Goal: Transaction & Acquisition: Purchase product/service

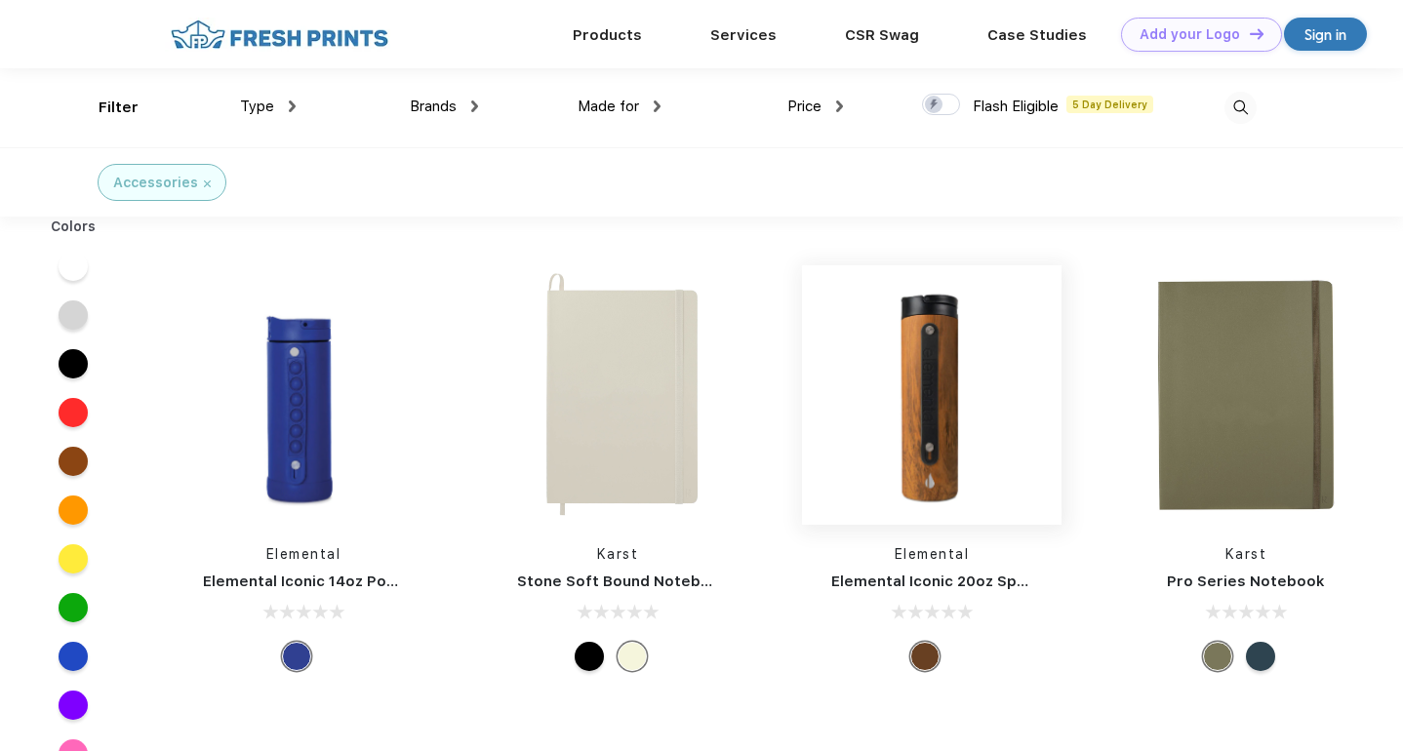
scroll to position [1, 0]
click at [293, 106] on img at bounding box center [292, 106] width 7 height 12
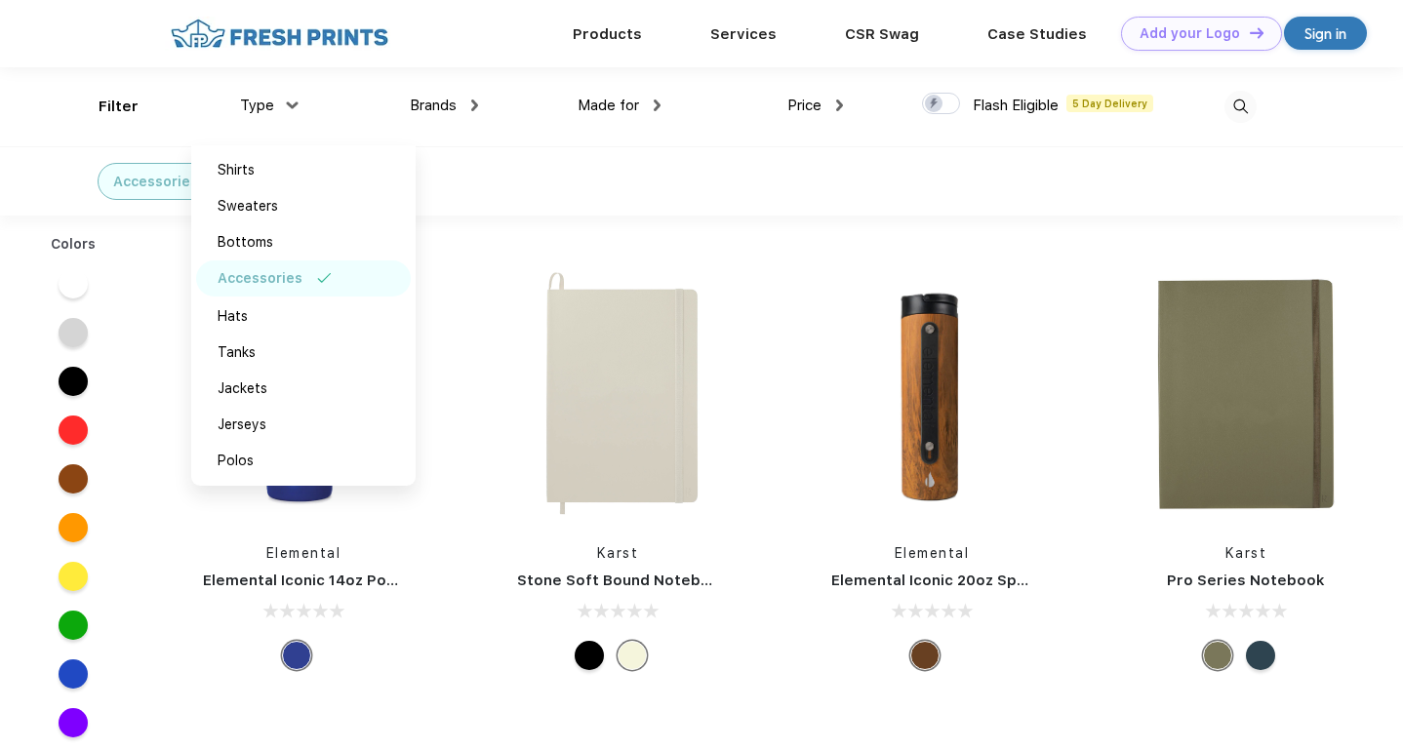
click at [452, 106] on span "Brands" at bounding box center [433, 106] width 47 height 18
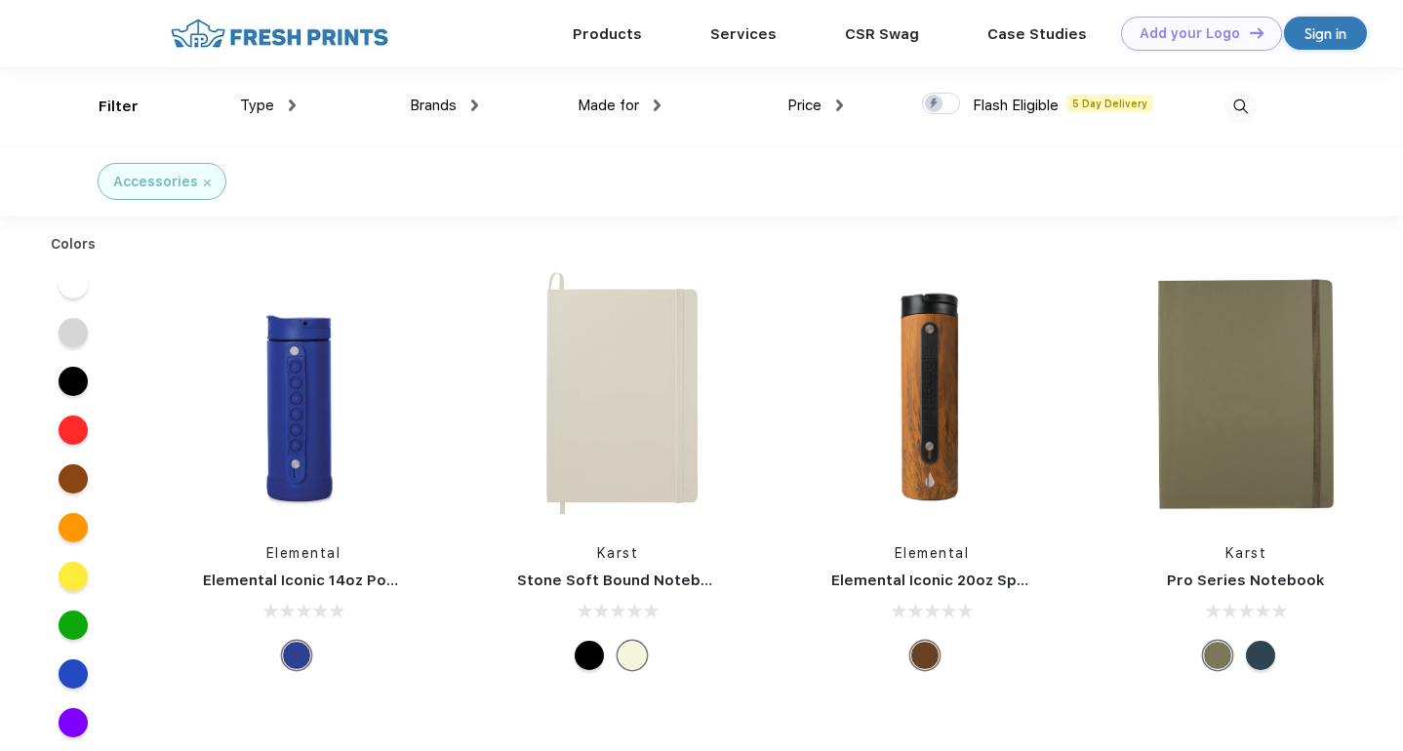
click at [483, 102] on div "Made for Unisex Women Men Youth" at bounding box center [569, 106] width 182 height 79
click at [471, 105] on img at bounding box center [474, 106] width 7 height 12
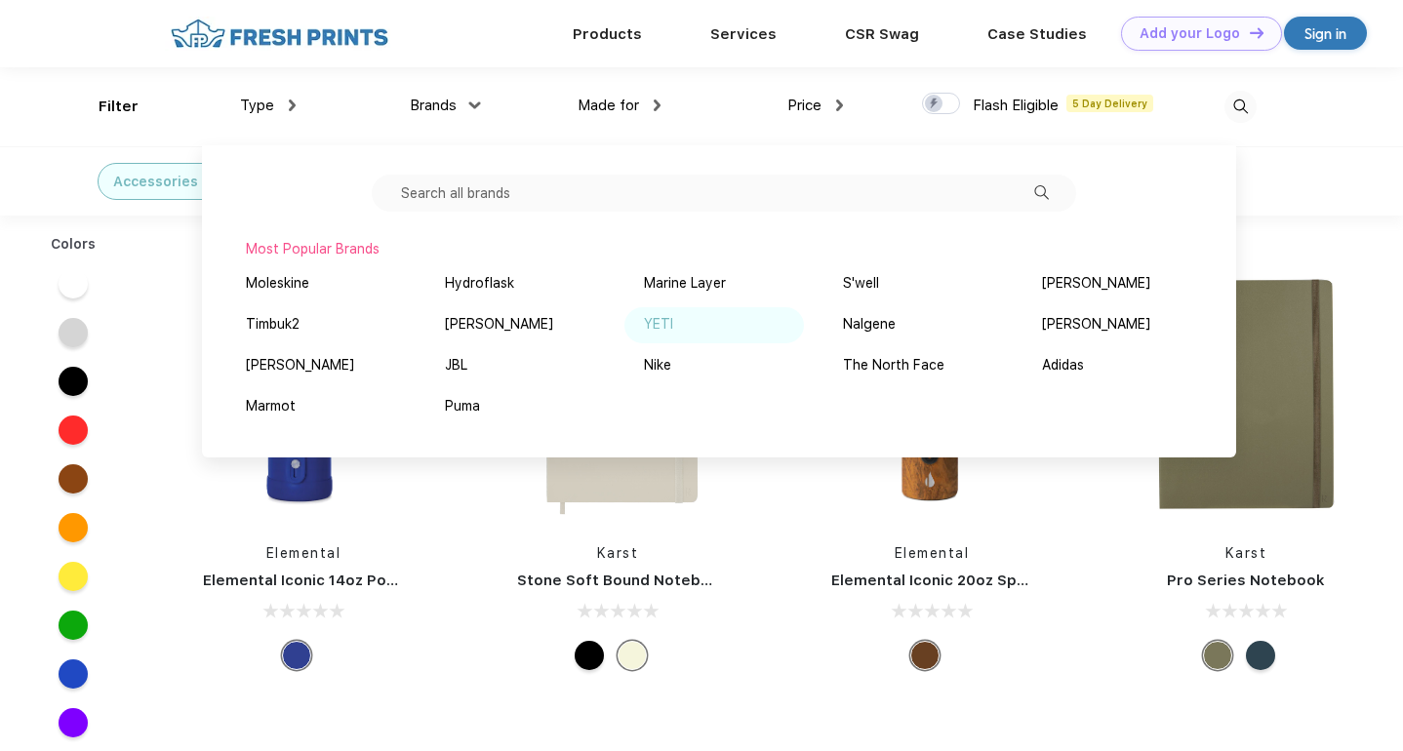
scroll to position [20, 0]
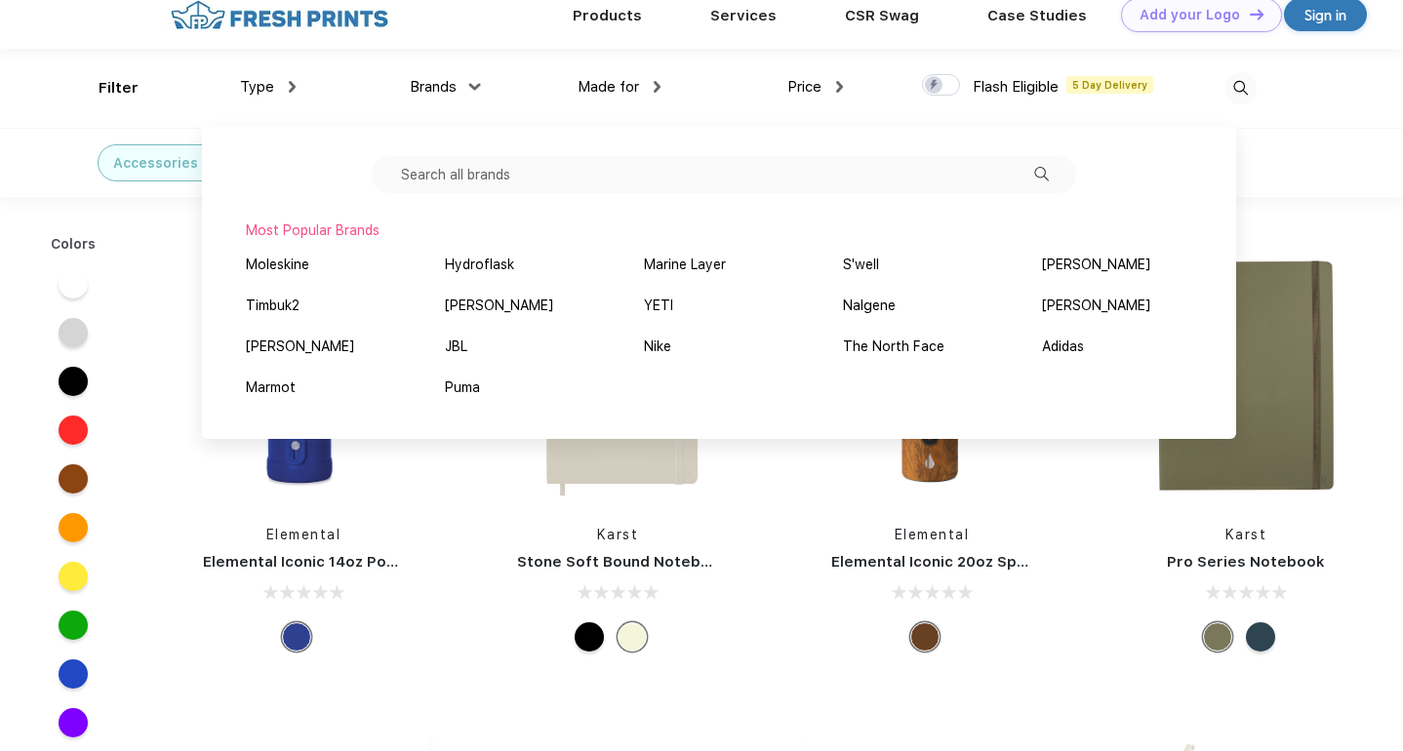
click at [512, 174] on input "text" at bounding box center [724, 174] width 704 height 37
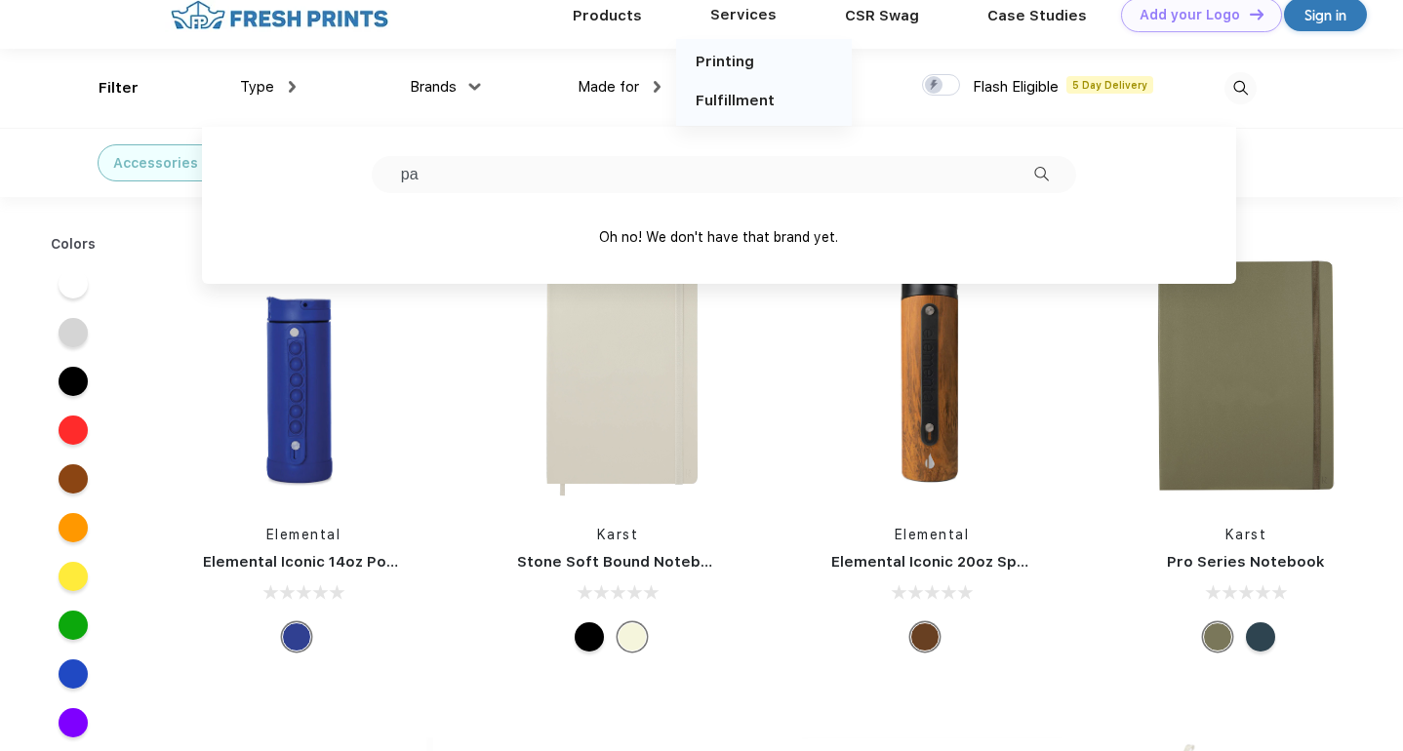
type input "p"
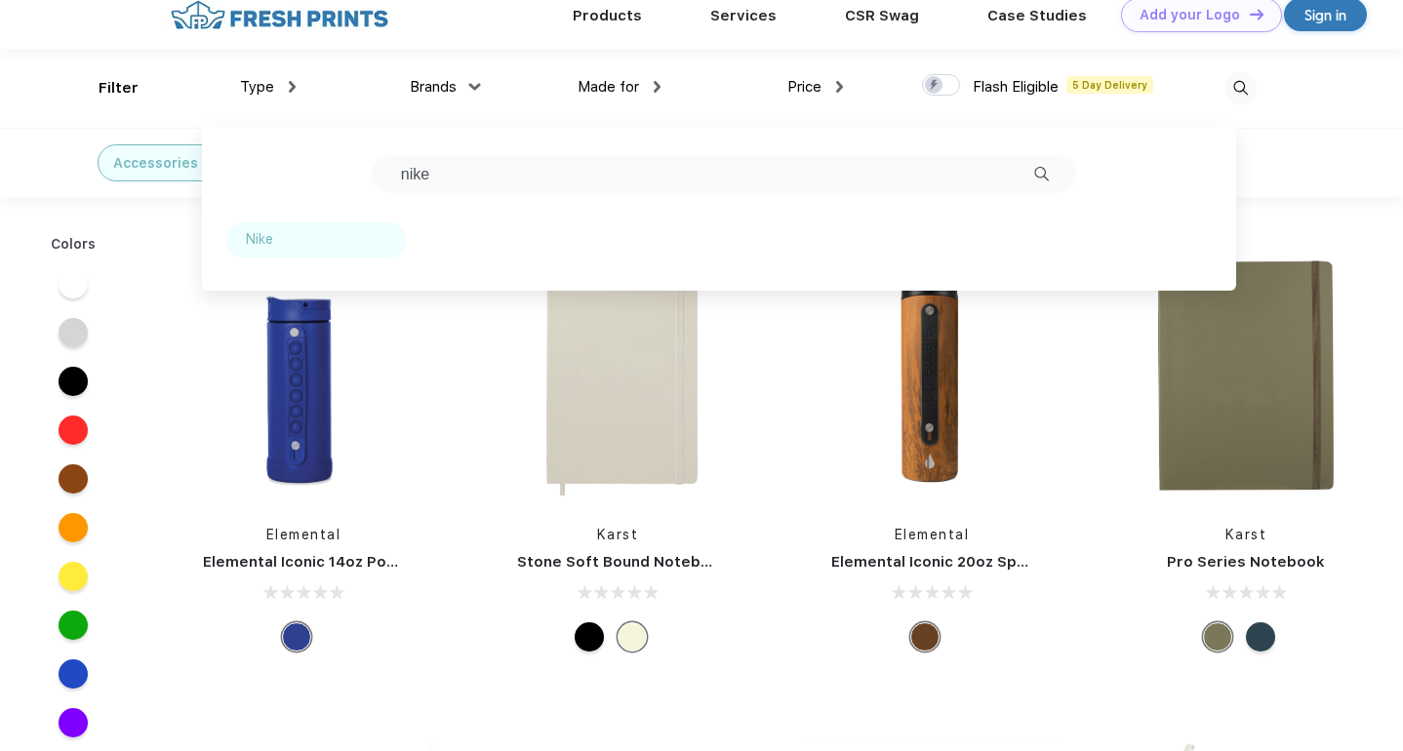
click at [253, 236] on div "Nike" at bounding box center [259, 239] width 27 height 20
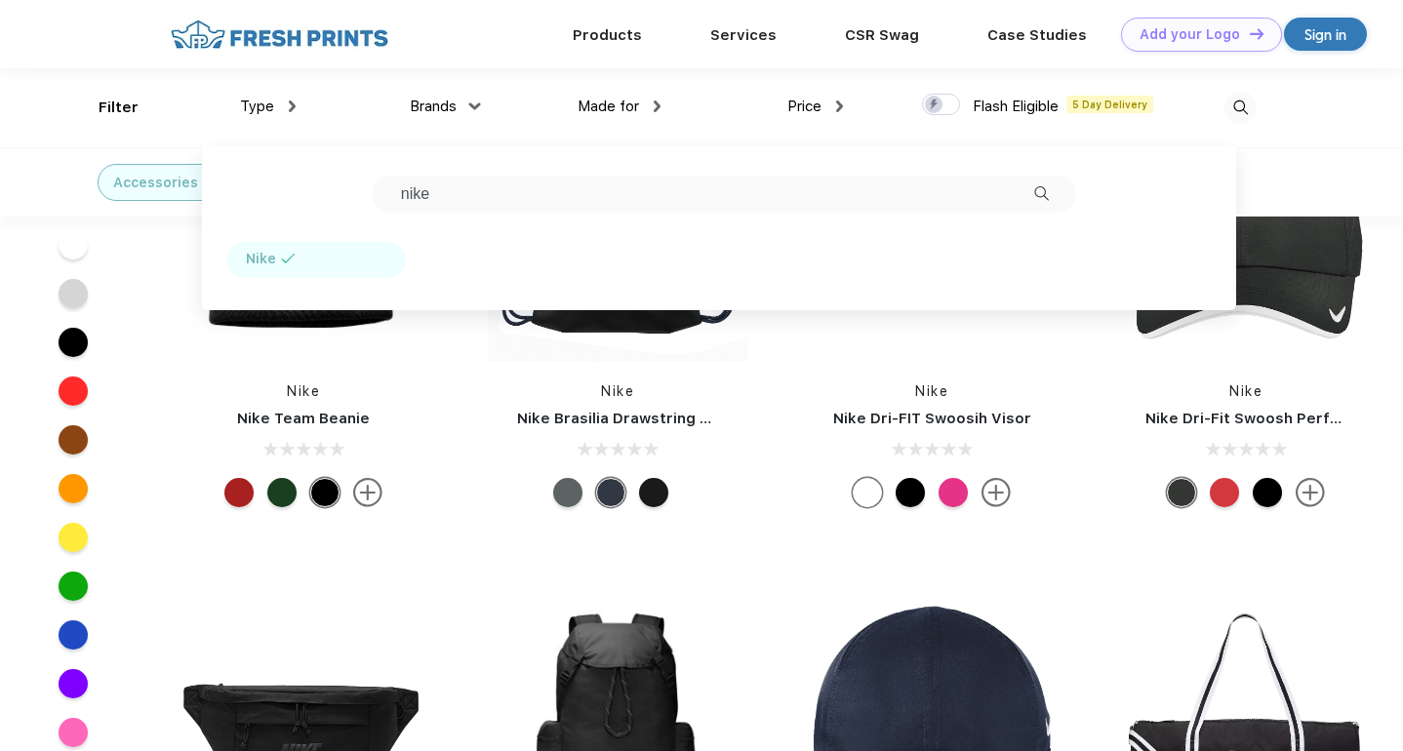
scroll to position [1384, 0]
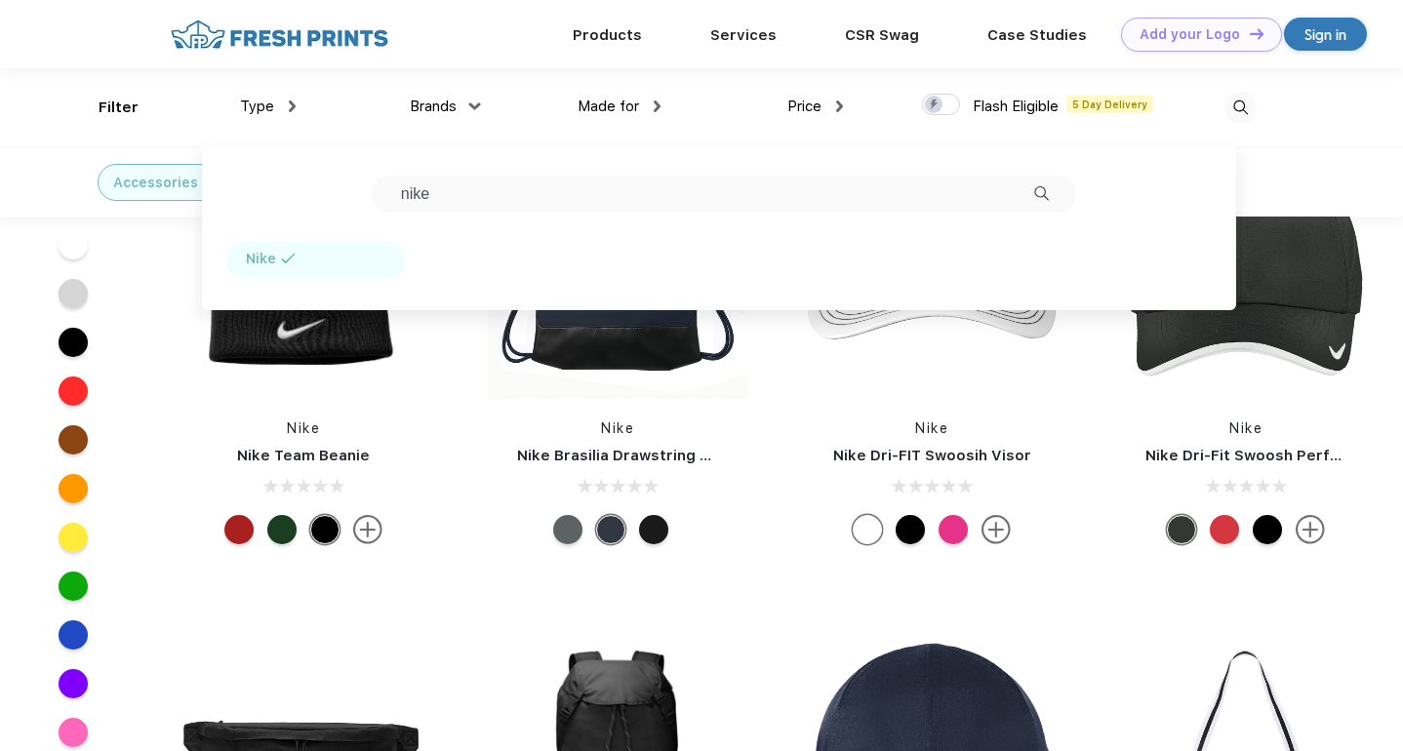
click at [502, 192] on input "nike" at bounding box center [724, 194] width 704 height 37
click at [308, 254] on div "The North Face" at bounding box center [296, 259] width 101 height 20
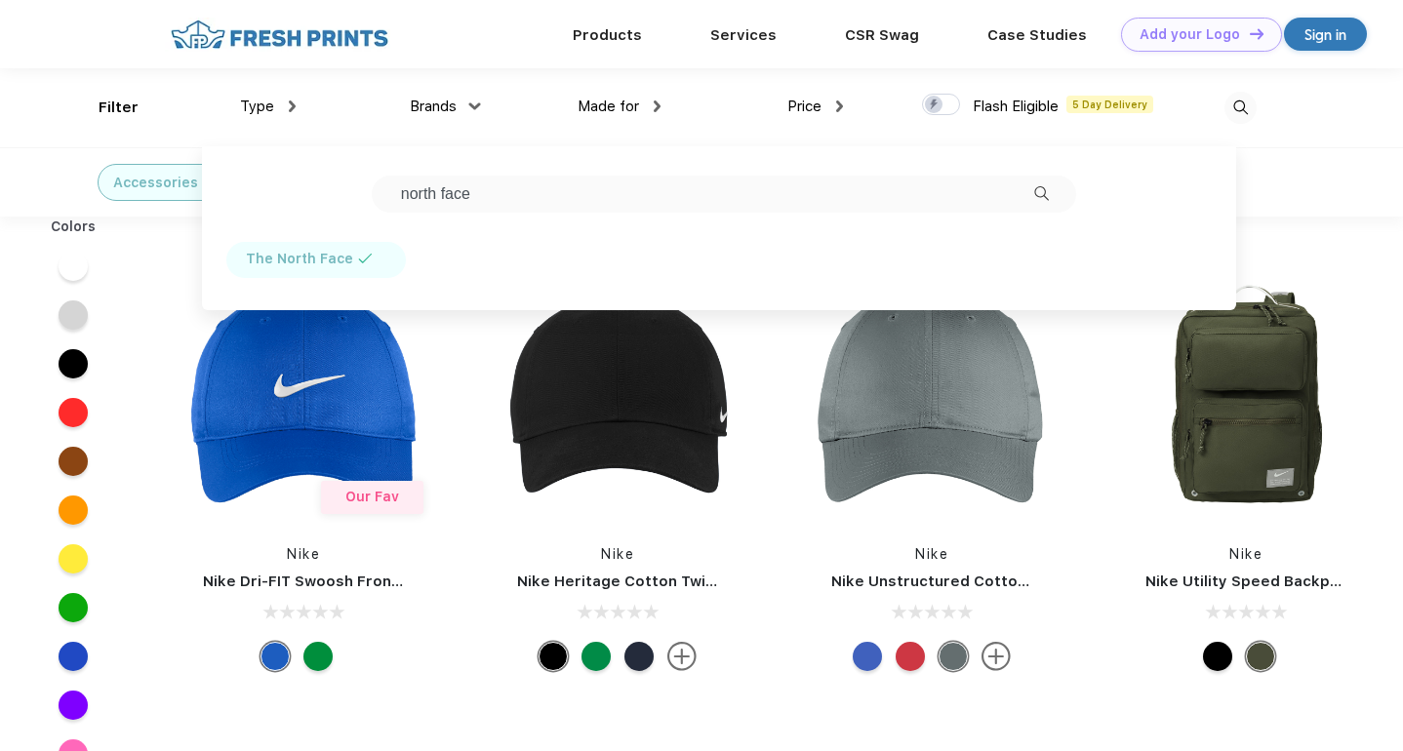
click at [1032, 187] on div "Accessories Nike The North Face" at bounding box center [701, 181] width 1403 height 69
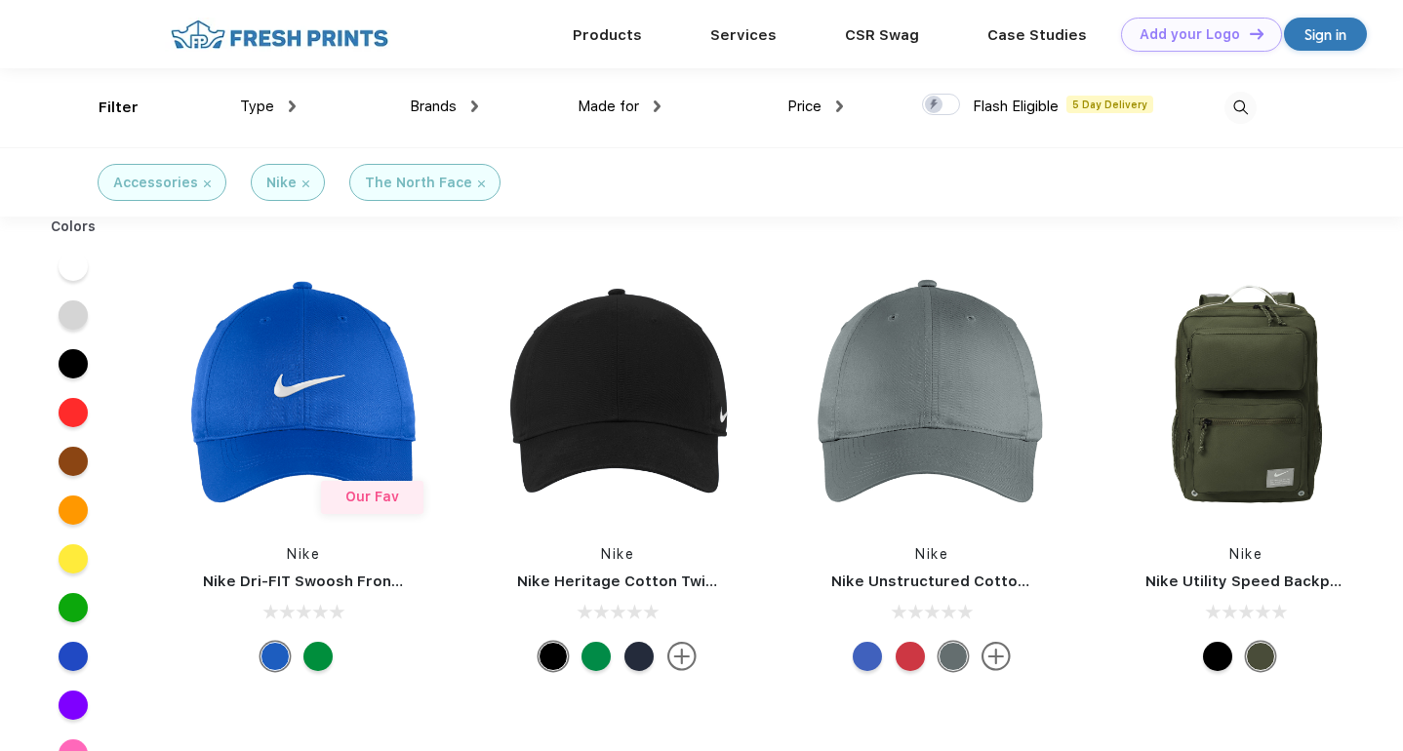
click at [298, 183] on div "Nike" at bounding box center [287, 183] width 43 height 20
click at [302, 182] on img at bounding box center [305, 183] width 7 height 7
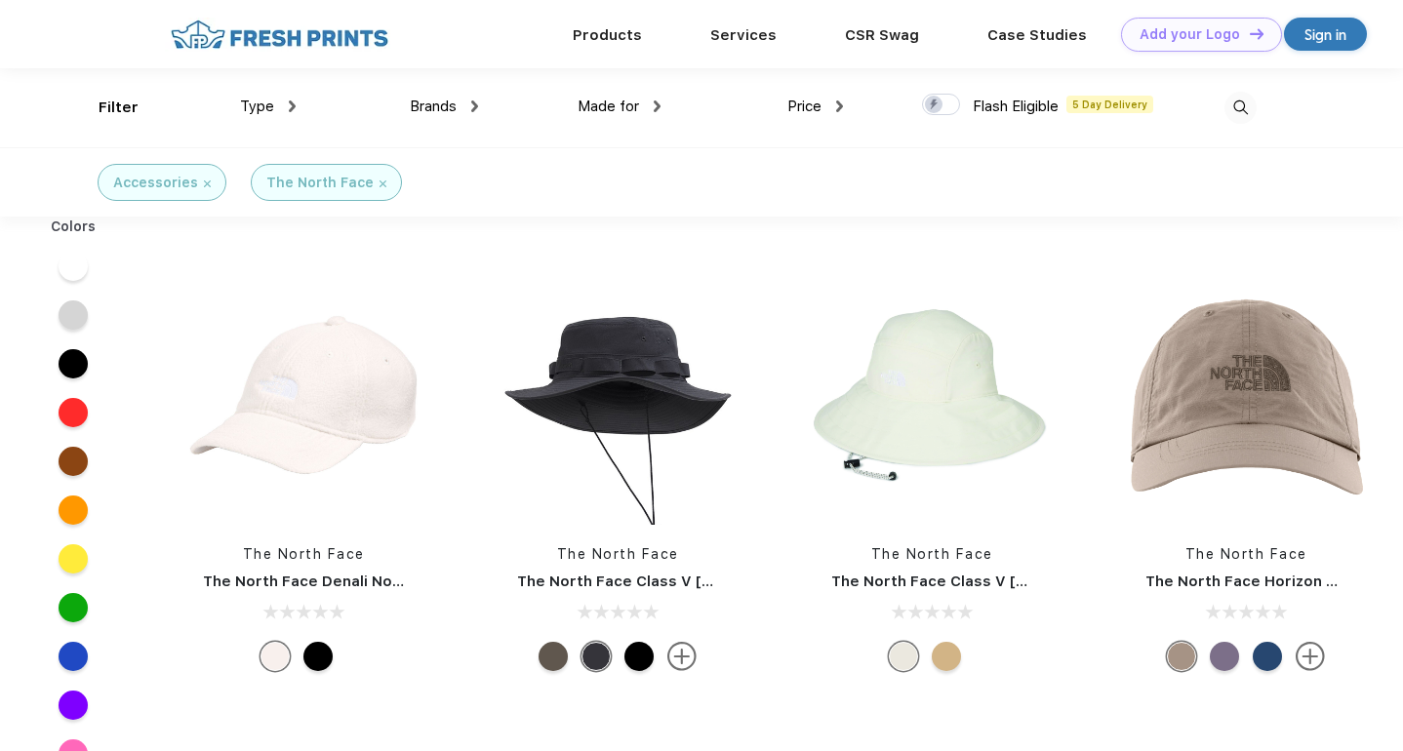
click at [379, 182] on img at bounding box center [382, 183] width 7 height 7
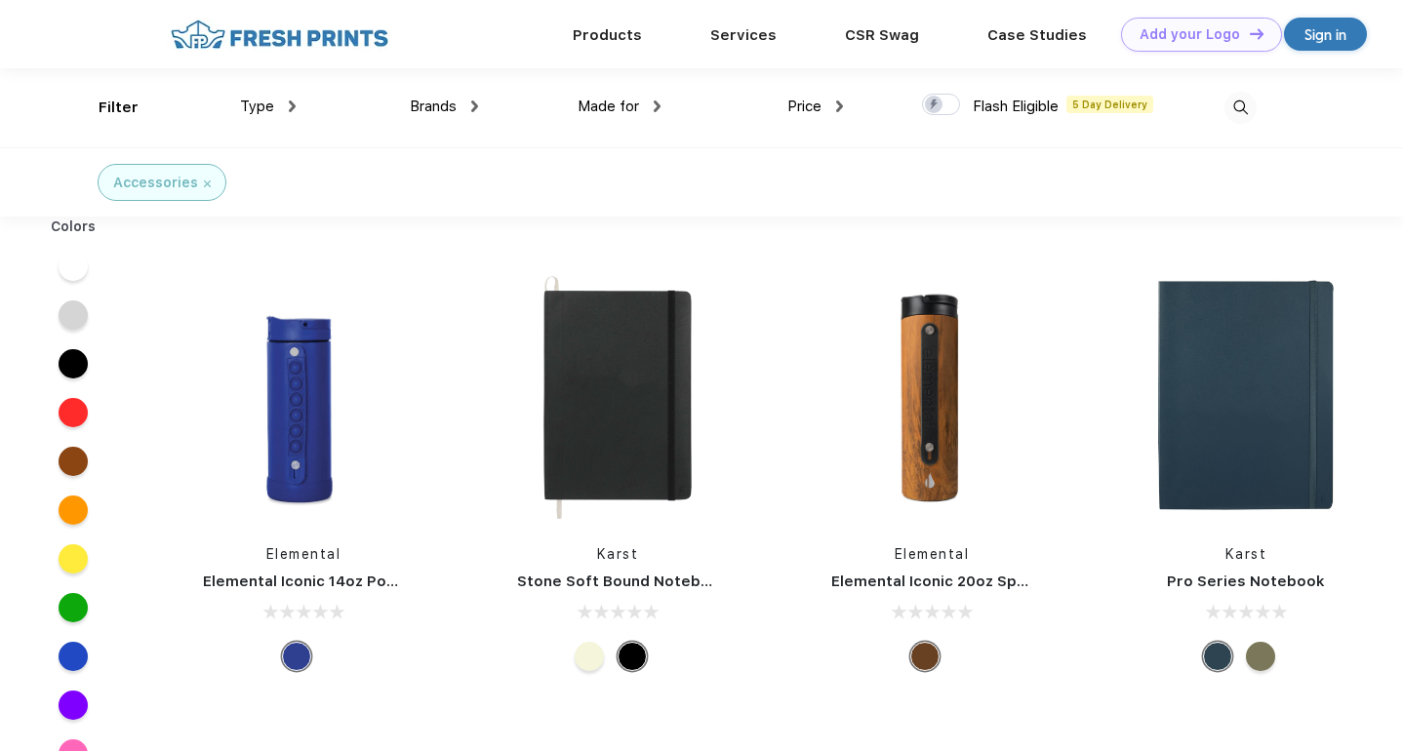
click at [459, 104] on div "Brands" at bounding box center [444, 107] width 68 height 22
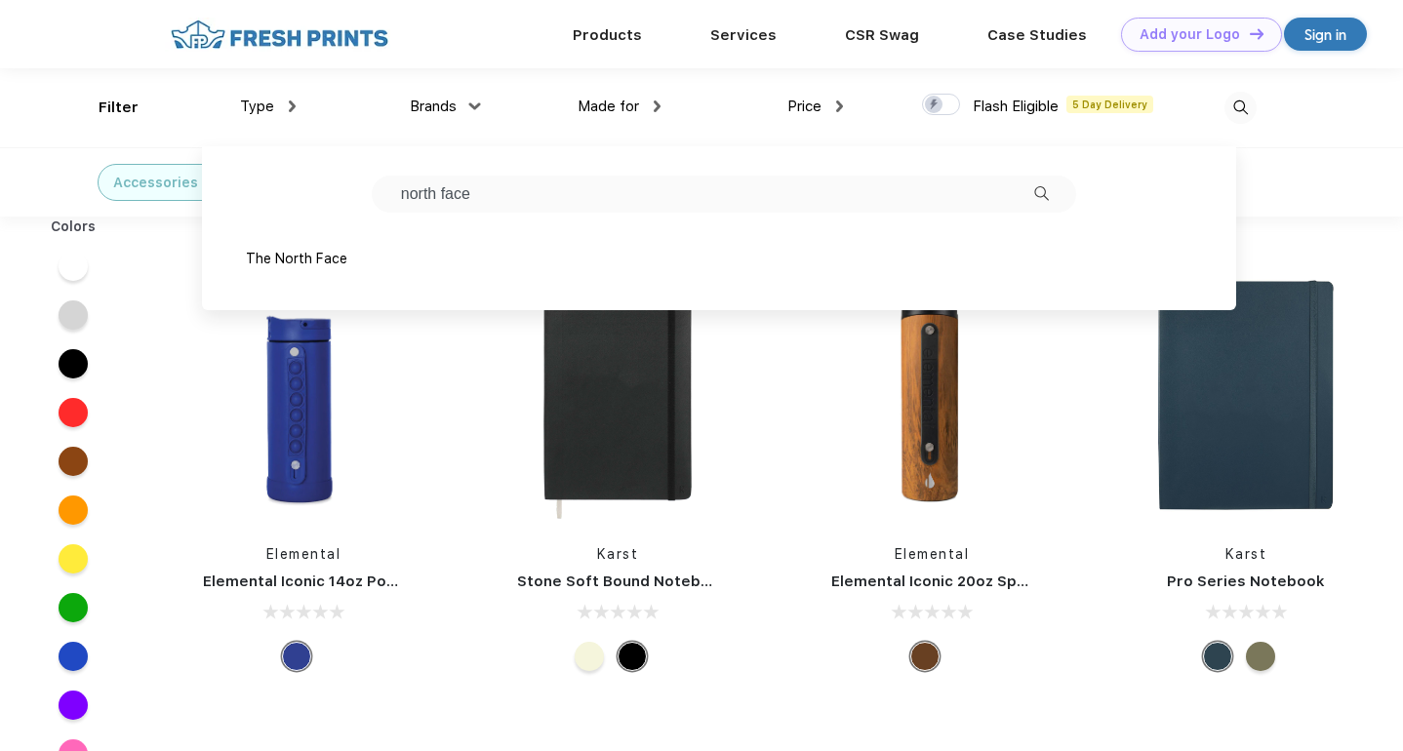
click at [479, 198] on input "north face" at bounding box center [724, 194] width 704 height 37
type input "car"
click at [305, 263] on img at bounding box center [312, 259] width 15 height 10
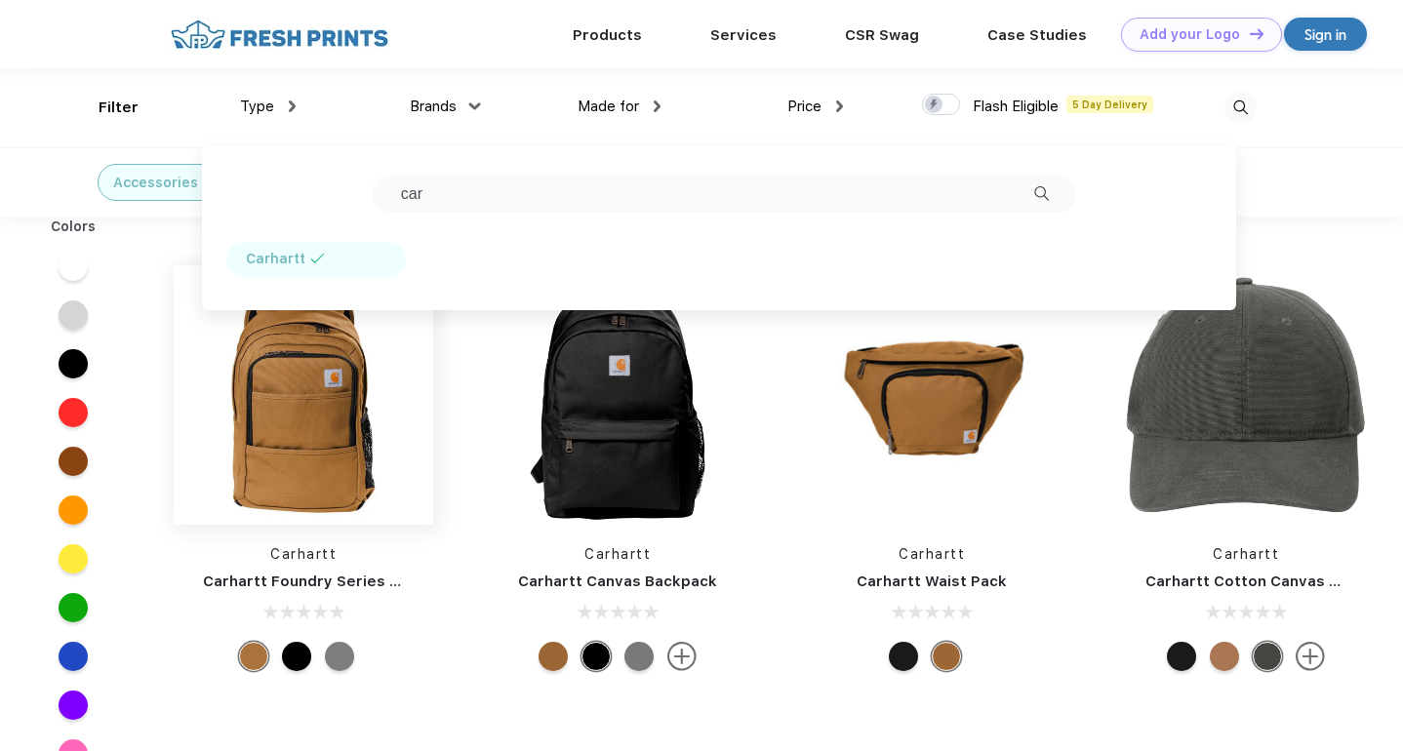
click at [429, 375] on img at bounding box center [303, 394] width 259 height 259
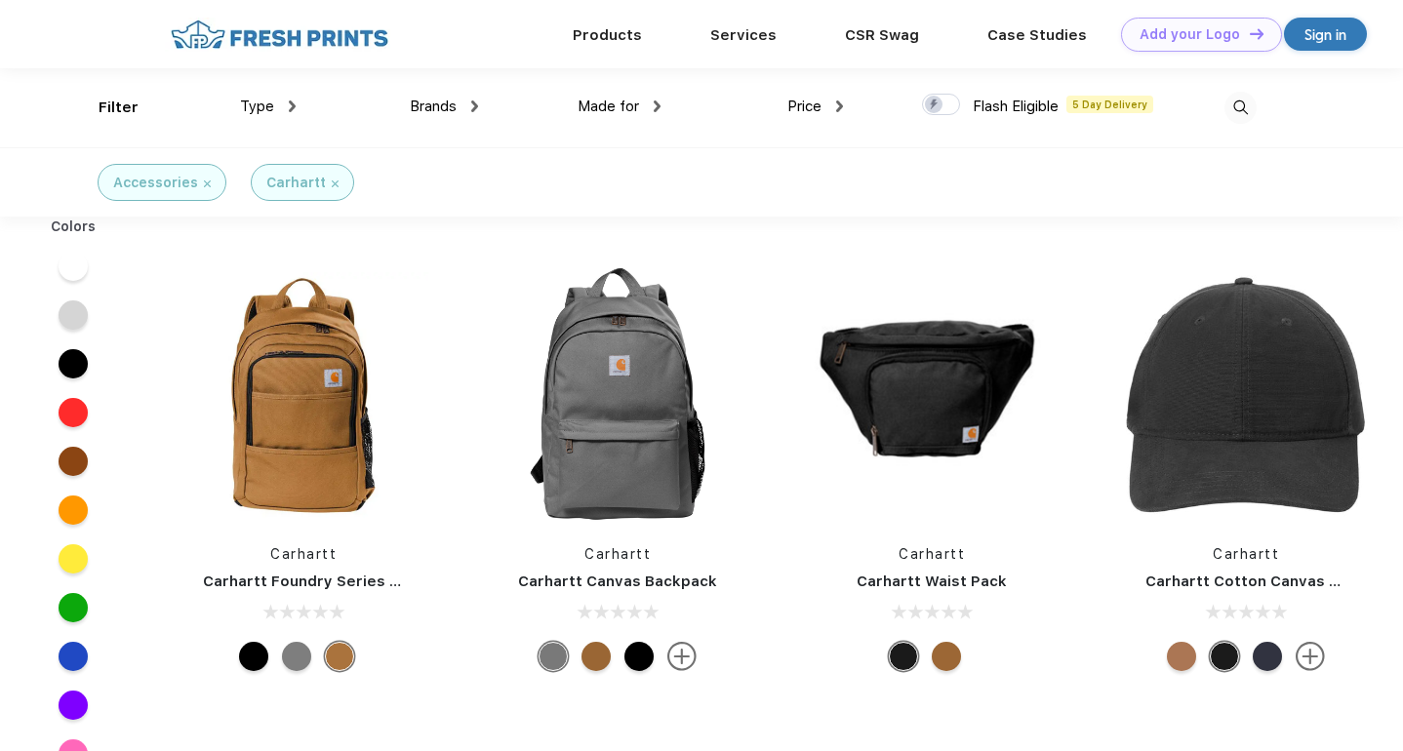
click at [332, 184] on img at bounding box center [335, 183] width 7 height 7
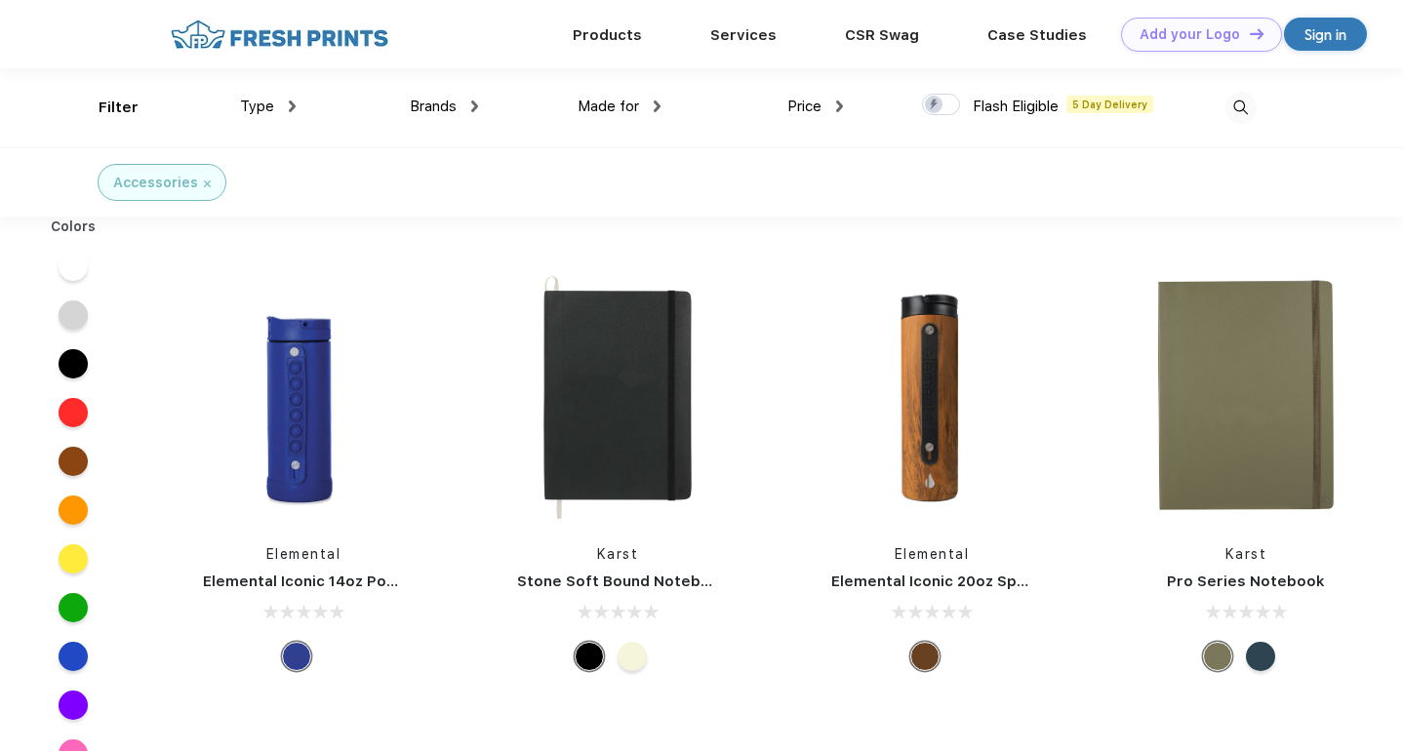
click at [1237, 105] on img at bounding box center [1240, 108] width 32 height 32
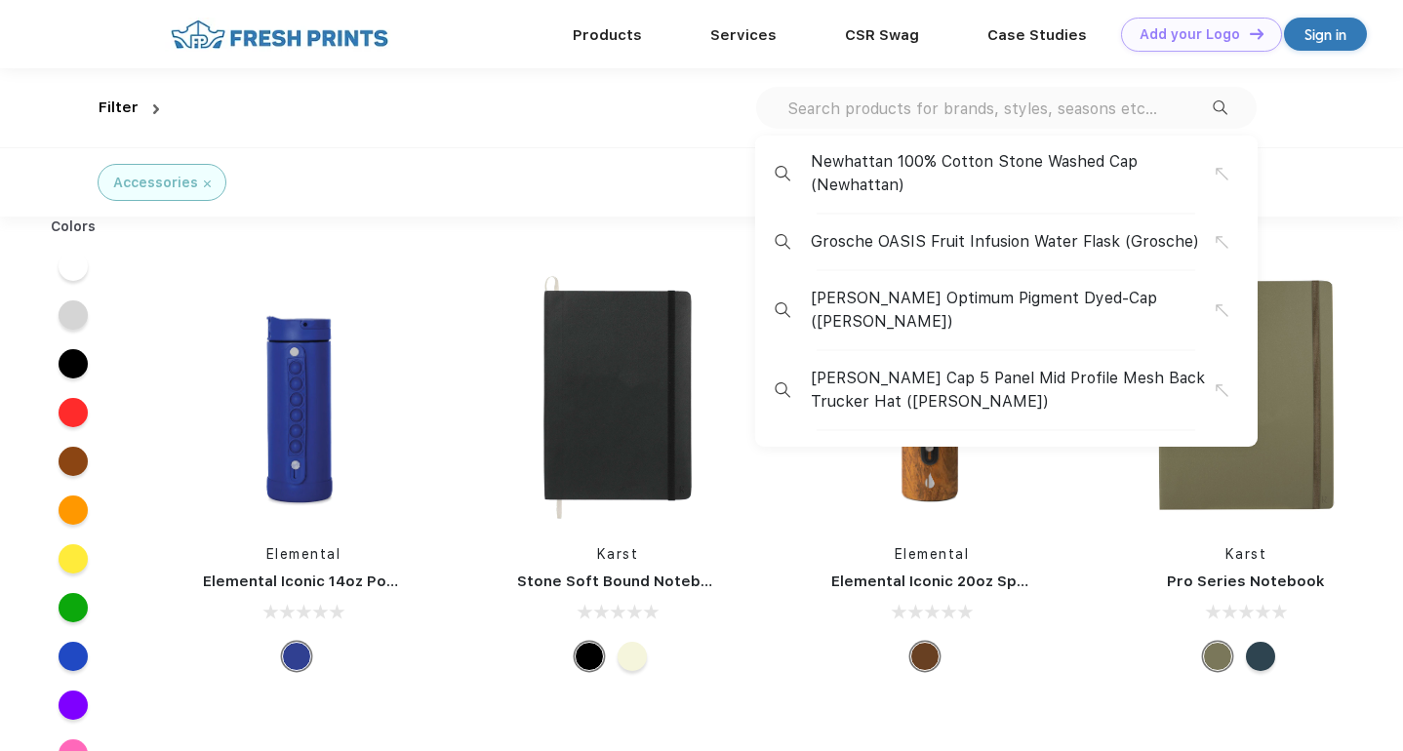
click at [1106, 112] on input "text" at bounding box center [998, 108] width 427 height 21
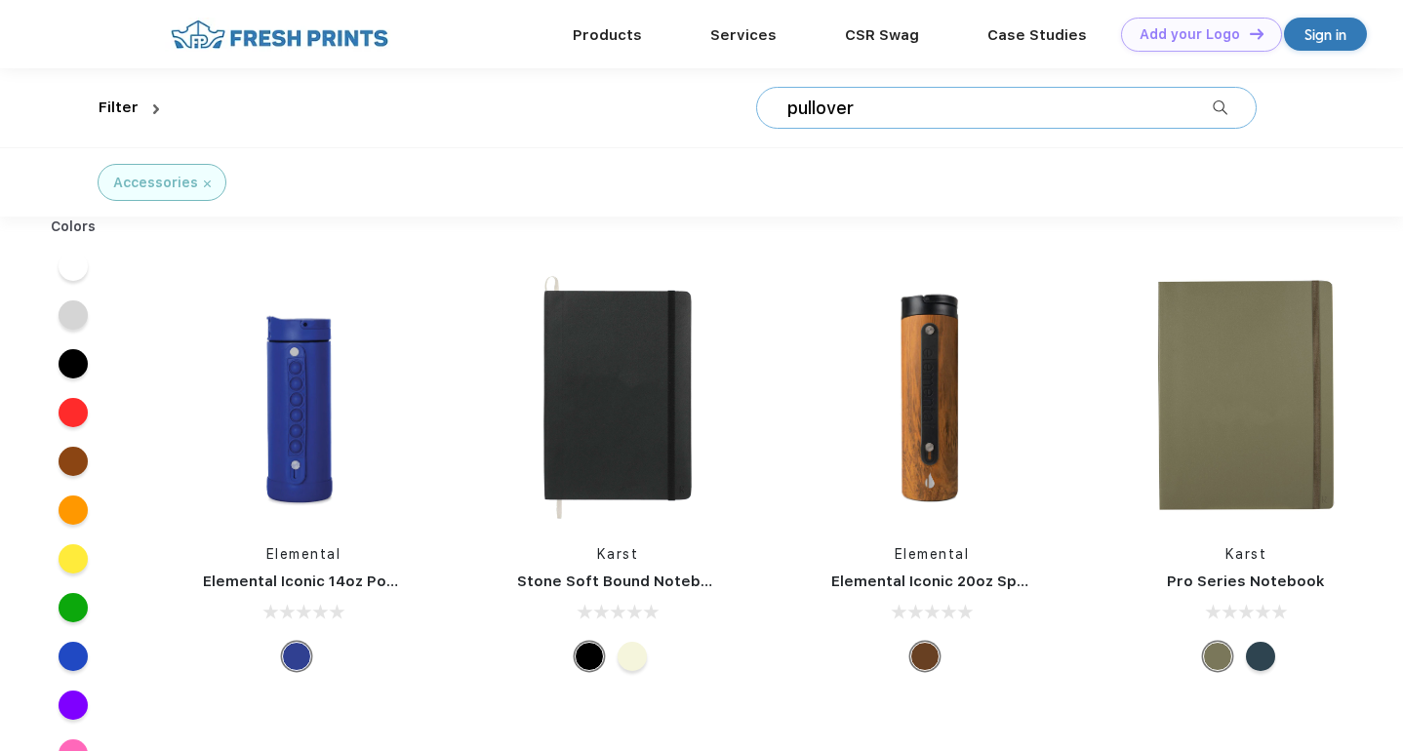
type input "pullover"
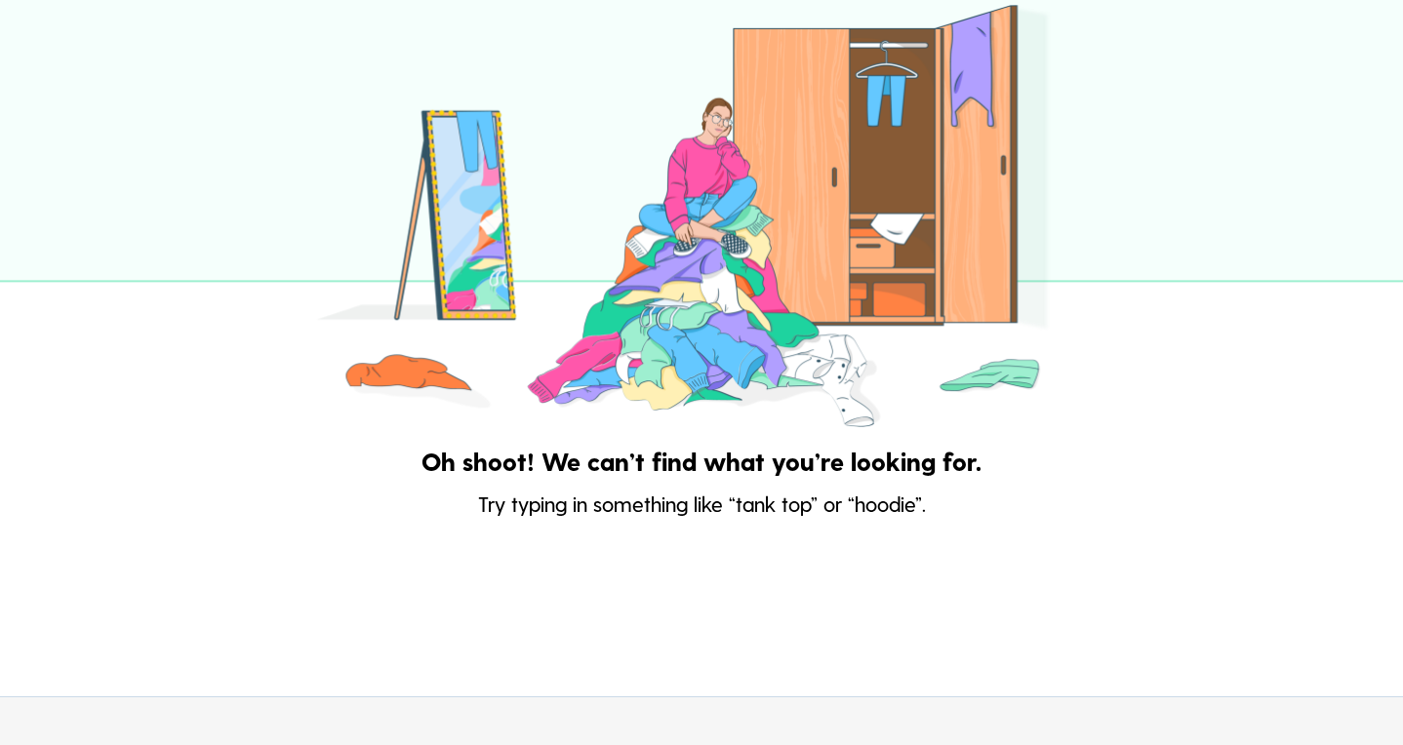
scroll to position [261, 0]
